Goal: Task Accomplishment & Management: Manage account settings

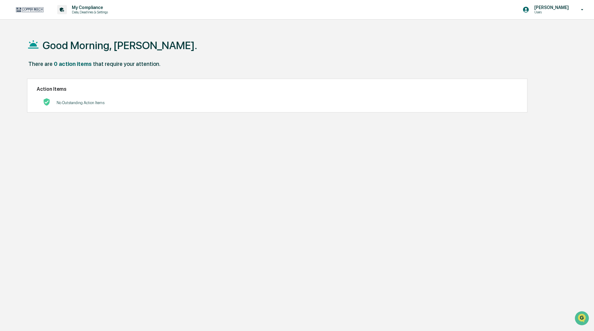
click at [570, 8] on p "[PERSON_NAME]" at bounding box center [551, 7] width 43 height 5
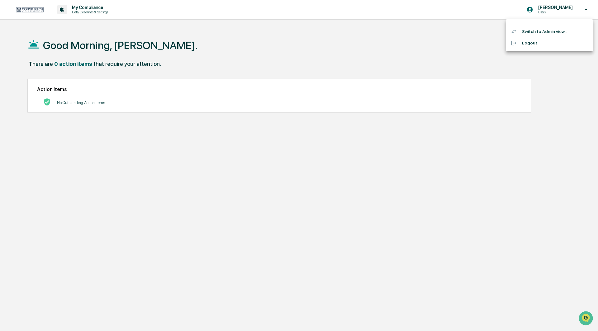
drag, startPoint x: 134, startPoint y: 19, endPoint x: 61, endPoint y: 31, distance: 73.1
click at [128, 23] on div at bounding box center [299, 165] width 598 height 331
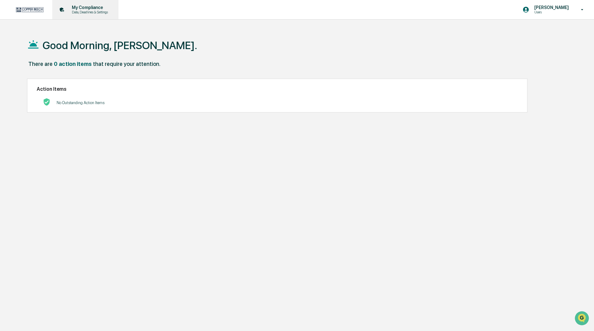
click at [80, 14] on p "Data, Deadlines & Settings" at bounding box center [89, 12] width 44 height 4
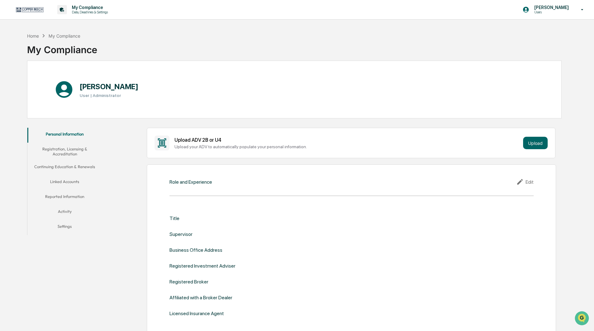
click at [63, 176] on button "Linked Accounts" at bounding box center [64, 183] width 75 height 15
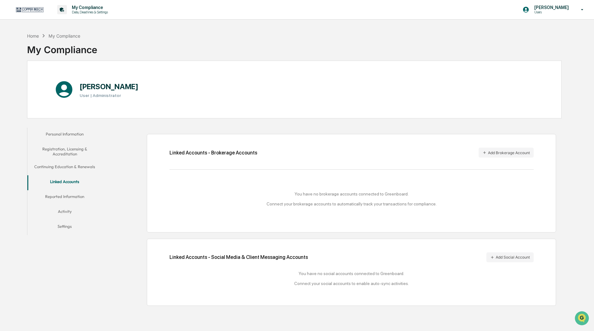
scroll to position [30, 0]
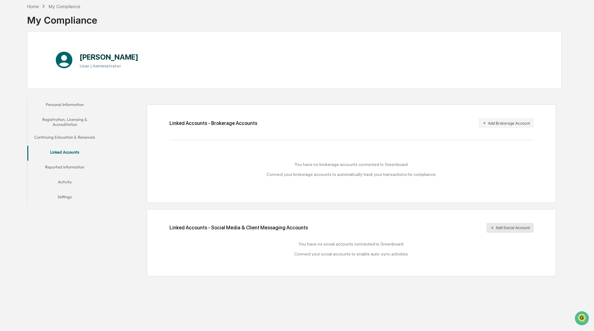
click at [510, 227] on button "Add Social Account" at bounding box center [510, 228] width 47 height 10
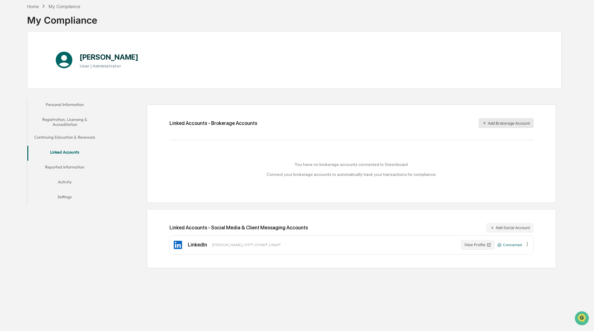
click at [507, 125] on button "Add Brokerage Account" at bounding box center [506, 123] width 55 height 10
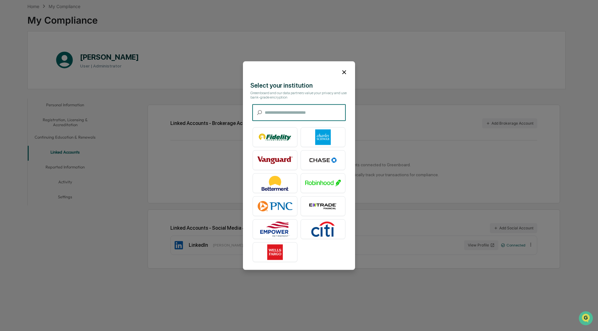
click at [341, 72] on icon at bounding box center [343, 72] width 7 height 7
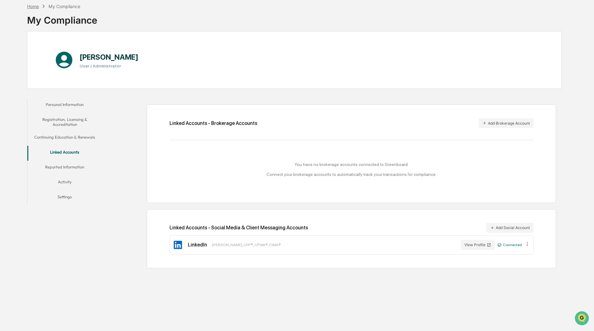
click at [33, 5] on div "Home" at bounding box center [33, 6] width 12 height 5
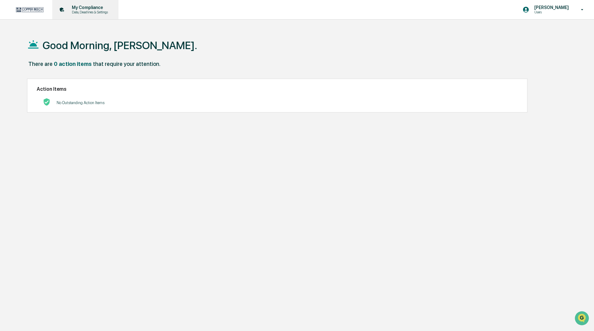
click at [97, 7] on p "My Compliance" at bounding box center [89, 7] width 44 height 5
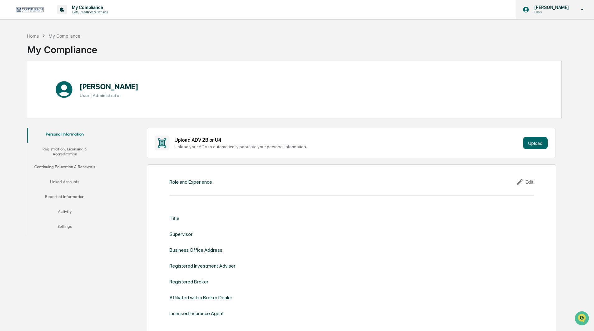
click at [541, 9] on p "[PERSON_NAME]" at bounding box center [551, 7] width 43 height 5
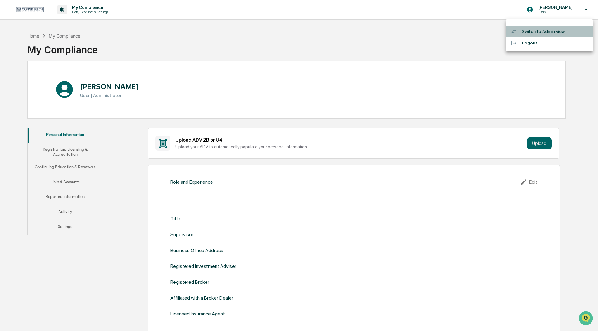
click at [545, 31] on li "Switch to Admin view..." at bounding box center [548, 32] width 87 height 12
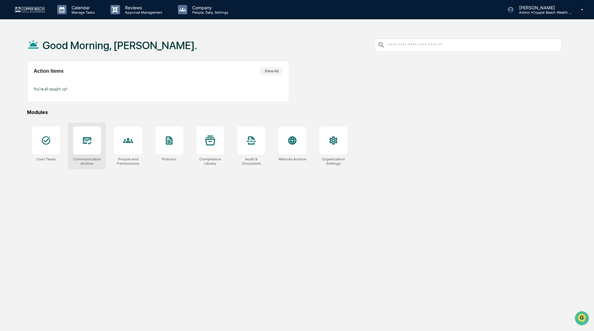
click at [91, 141] on icon at bounding box center [87, 140] width 9 height 7
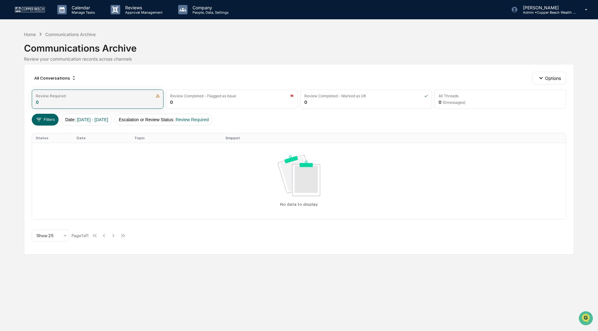
click at [158, 96] on img at bounding box center [158, 96] width 4 height 4
